Goal: Book appointment/travel/reservation

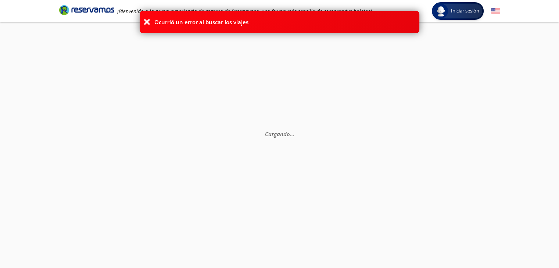
click at [146, 23] on icon at bounding box center [146, 21] width 7 height 7
click at [145, 22] on icon at bounding box center [146, 21] width 7 height 7
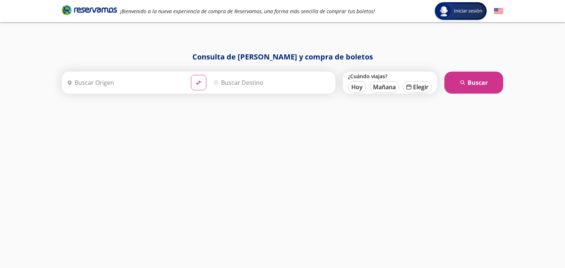
click at [128, 86] on input "Origen" at bounding box center [124, 83] width 121 height 18
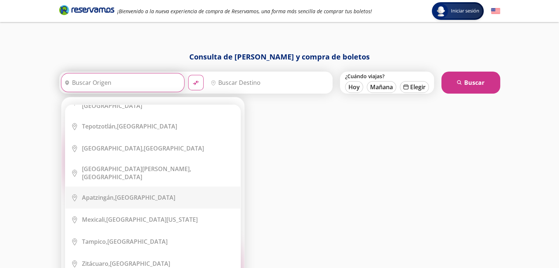
scroll to position [735, 0]
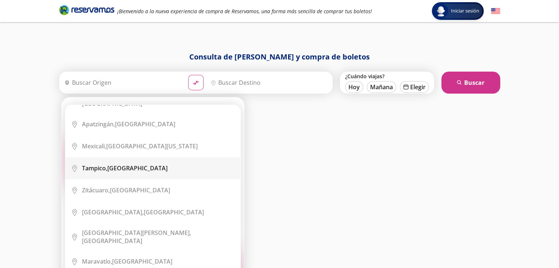
click at [126, 164] on div "[GEOGRAPHIC_DATA], [GEOGRAPHIC_DATA]" at bounding box center [125, 168] width 86 height 8
type input "[GEOGRAPHIC_DATA], [GEOGRAPHIC_DATA]"
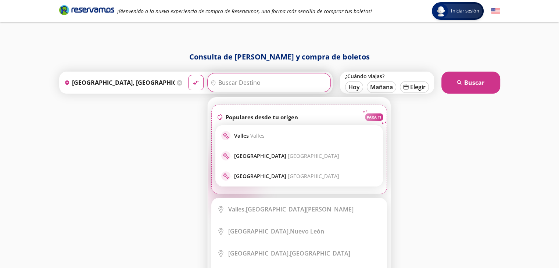
click at [279, 83] on input "Destino" at bounding box center [268, 83] width 121 height 18
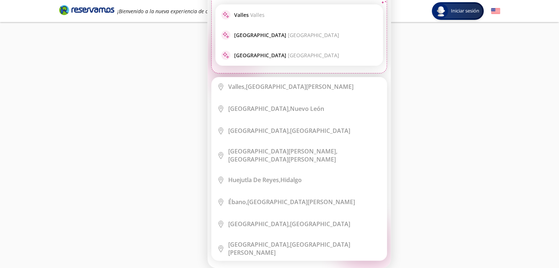
scroll to position [0, 0]
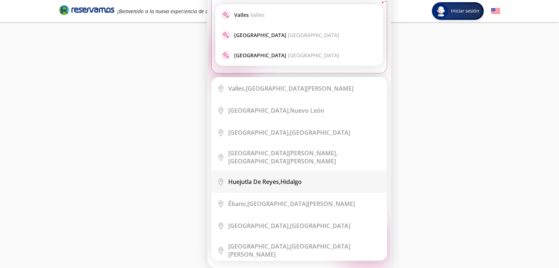
click at [263, 179] on b "Huejutla de Reyes," at bounding box center [254, 182] width 52 height 8
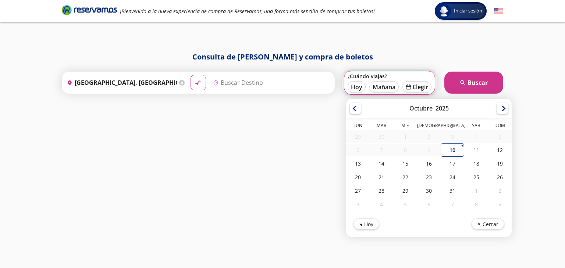
type input "Huejutla [PERSON_NAME], [GEOGRAPHIC_DATA]"
drag, startPoint x: 357, startPoint y: 87, endPoint x: 382, endPoint y: 113, distance: 35.6
click at [357, 87] on button "Hoy" at bounding box center [356, 87] width 18 height 12
type input "[DATE]"
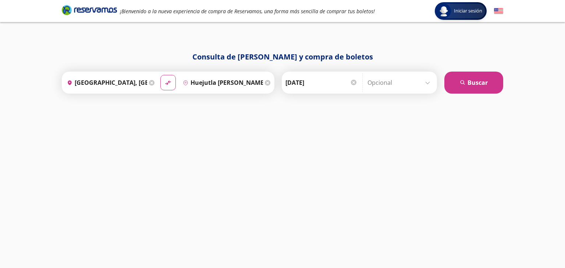
click at [428, 83] on input "Opcional" at bounding box center [400, 83] width 66 height 18
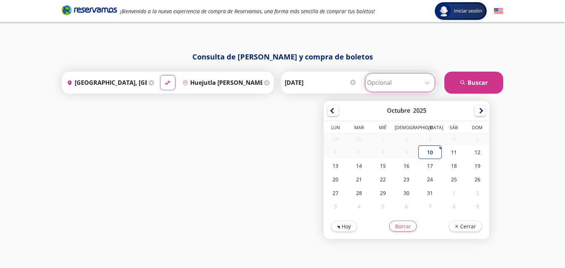
click at [428, 83] on input "Opcional" at bounding box center [400, 83] width 66 height 18
click at [472, 84] on button "search [GEOGRAPHIC_DATA]" at bounding box center [473, 83] width 59 height 22
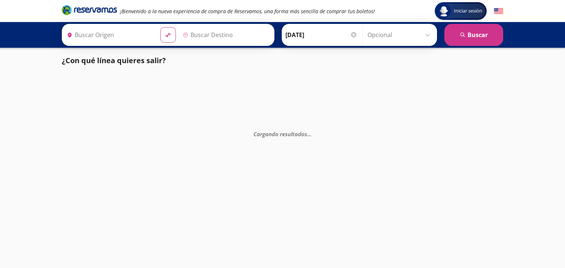
type input "[GEOGRAPHIC_DATA], [GEOGRAPHIC_DATA]"
type input "Huejutla [PERSON_NAME], [GEOGRAPHIC_DATA]"
